Goal: Find contact information: Find contact information

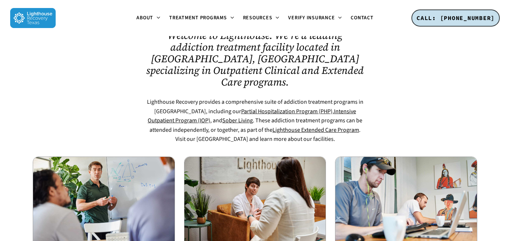
scroll to position [408, 0]
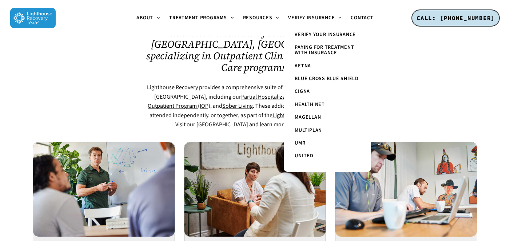
click at [324, 48] on span "Paying for Treatment with Insurance" at bounding box center [324, 50] width 59 height 13
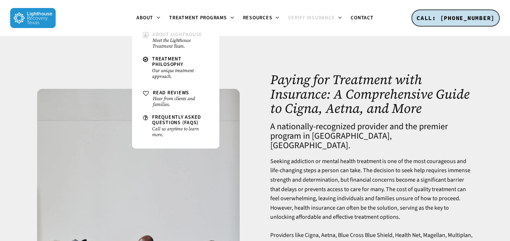
click at [163, 34] on span "About Lighthouse" at bounding box center [177, 34] width 50 height 7
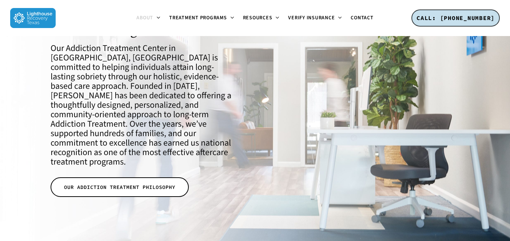
scroll to position [58, 0]
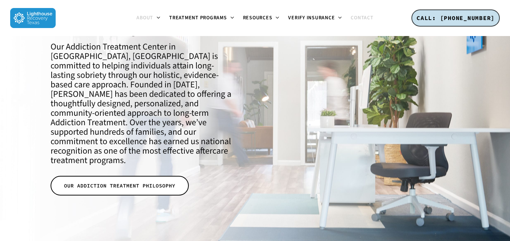
click at [359, 17] on span "Contact" at bounding box center [362, 17] width 23 height 7
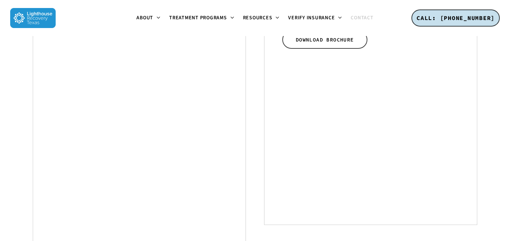
scroll to position [356, 0]
